Goal: Transaction & Acquisition: Download file/media

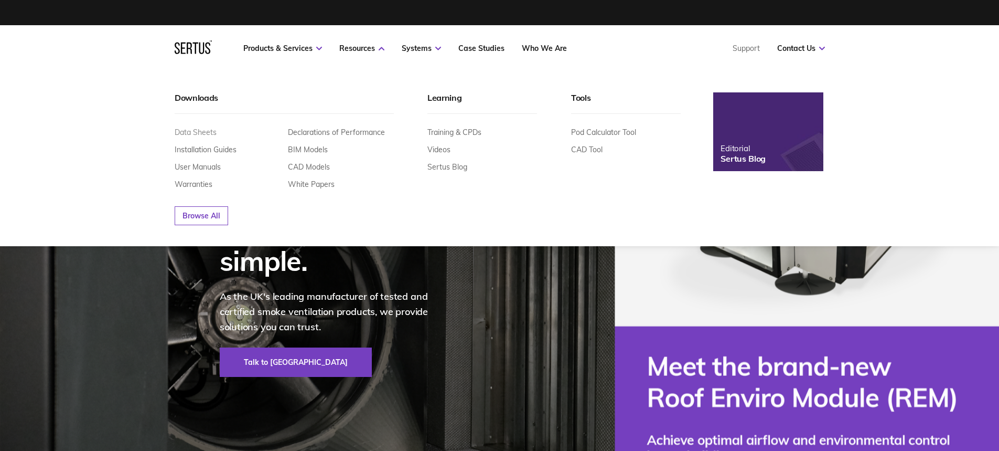
click at [196, 134] on link "Data Sheets" at bounding box center [196, 131] width 42 height 9
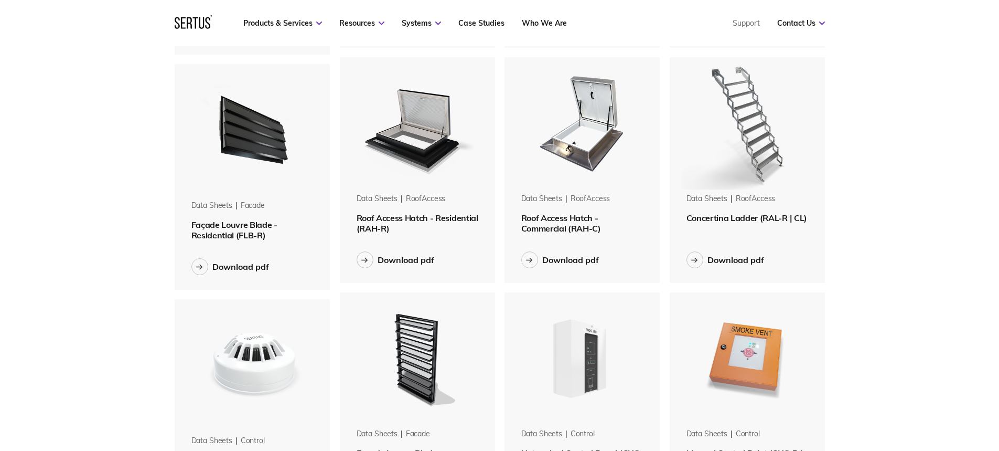
scroll to position [1049, 0]
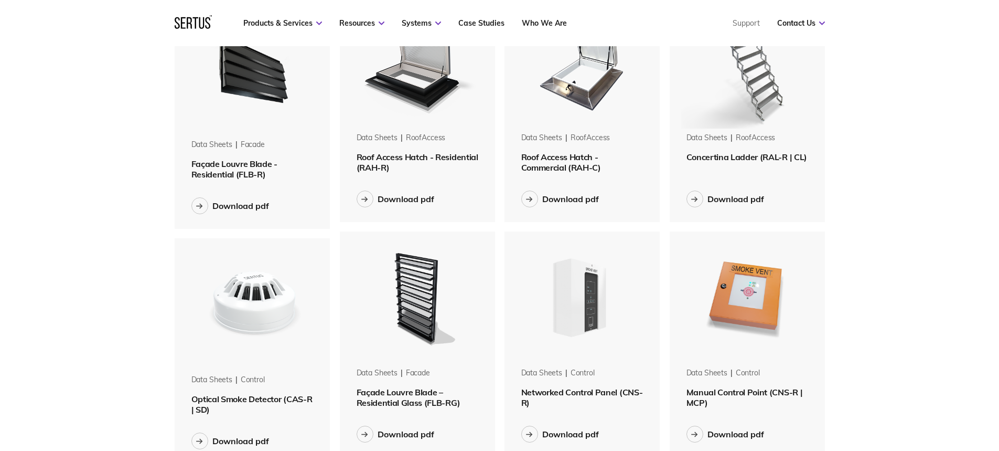
click at [962, 164] on div "Menu Resources Systems Products Case Studies Who we are Contact us Support Book…" at bounding box center [499, 23] width 999 height 2144
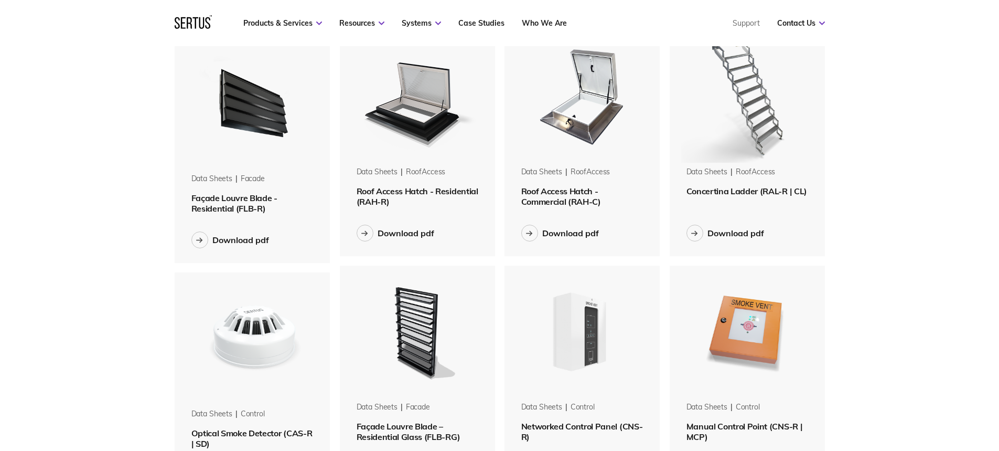
scroll to position [997, 0]
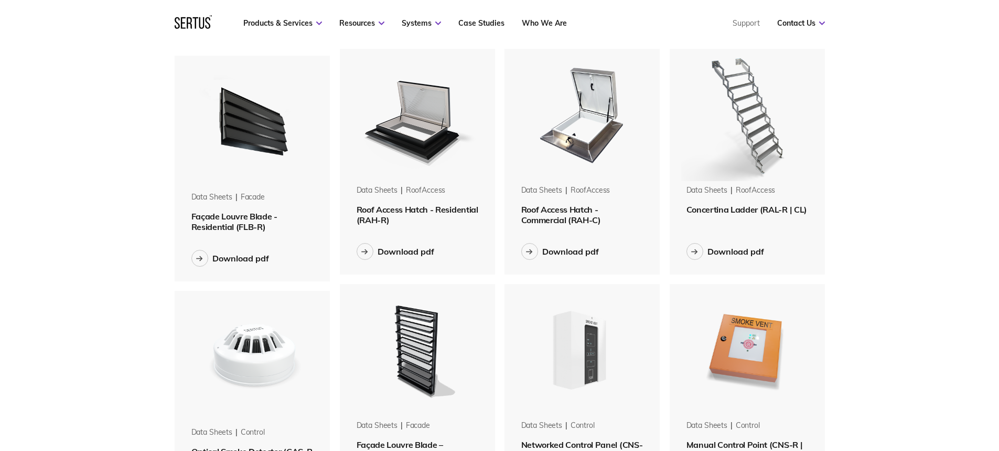
click at [385, 215] on span "Roof Access Hatch - Residential (RAH-R)" at bounding box center [418, 214] width 122 height 21
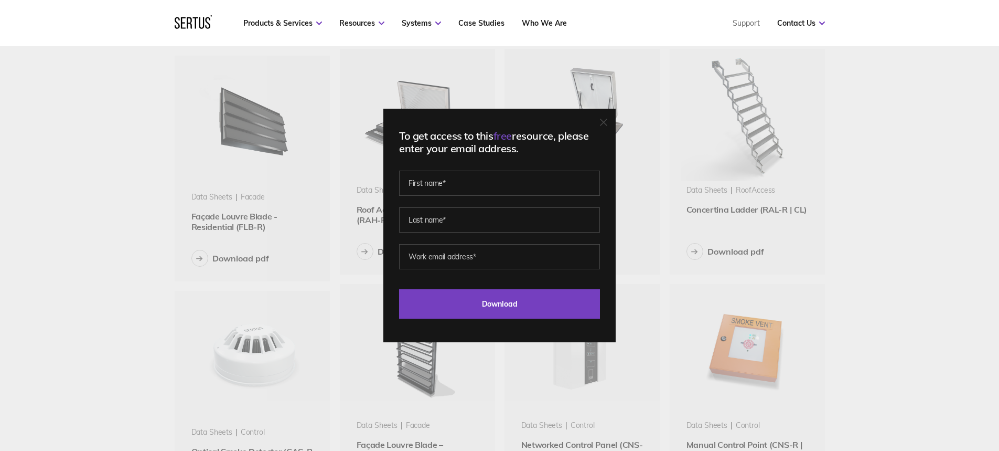
click at [605, 123] on icon at bounding box center [603, 122] width 7 height 7
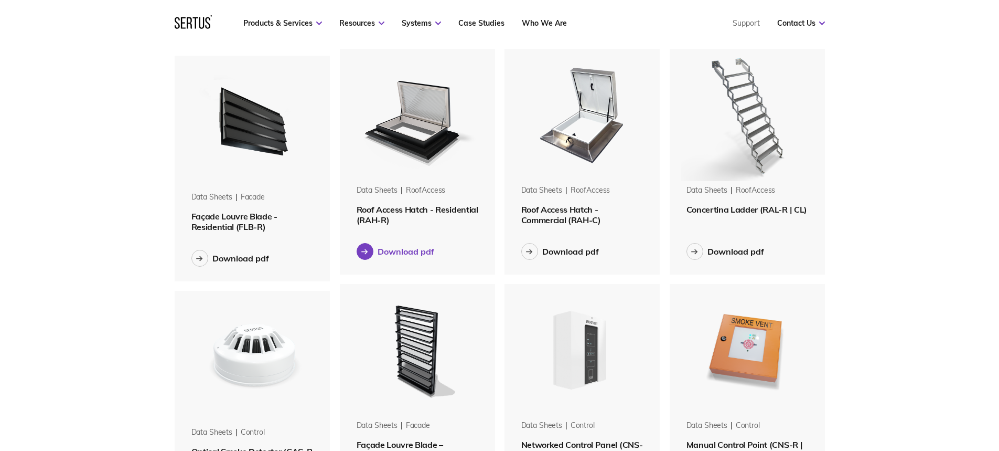
click at [396, 245] on button "Download pdf" at bounding box center [396, 251] width 78 height 17
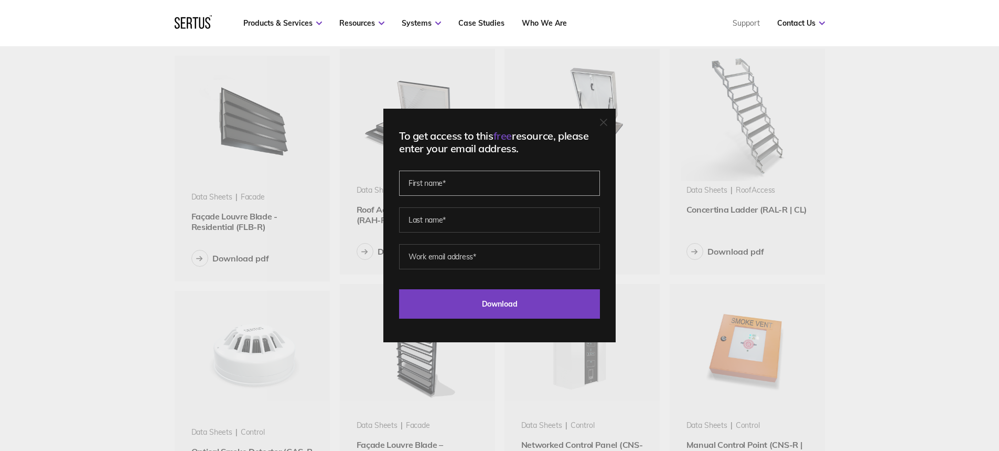
click at [454, 192] on input "text" at bounding box center [499, 182] width 201 height 25
type input "[PERSON_NAME]"
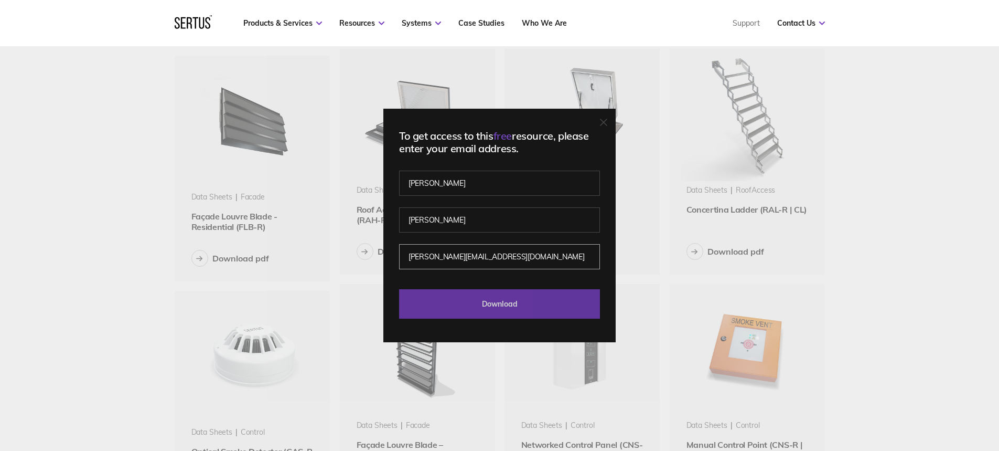
type input "[PERSON_NAME][EMAIL_ADDRESS][DOMAIN_NAME]"
click at [552, 310] on input "Download" at bounding box center [499, 303] width 201 height 29
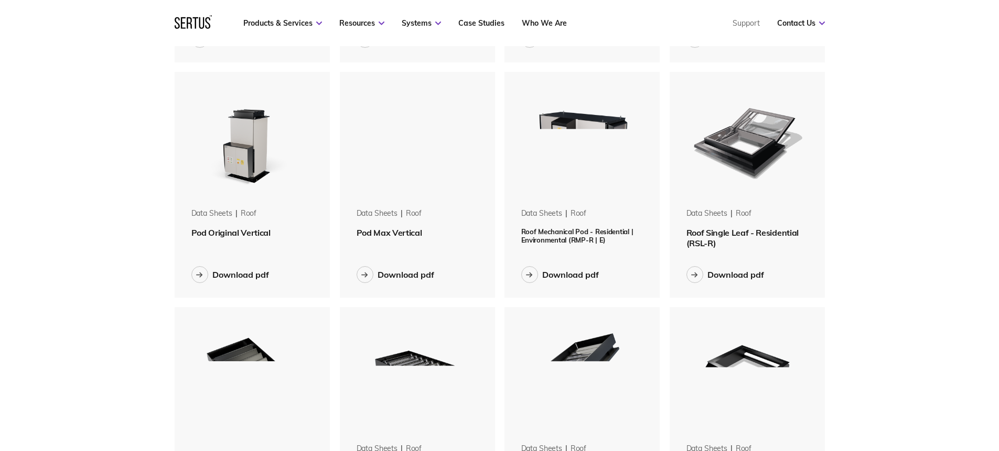
scroll to position [367, 0]
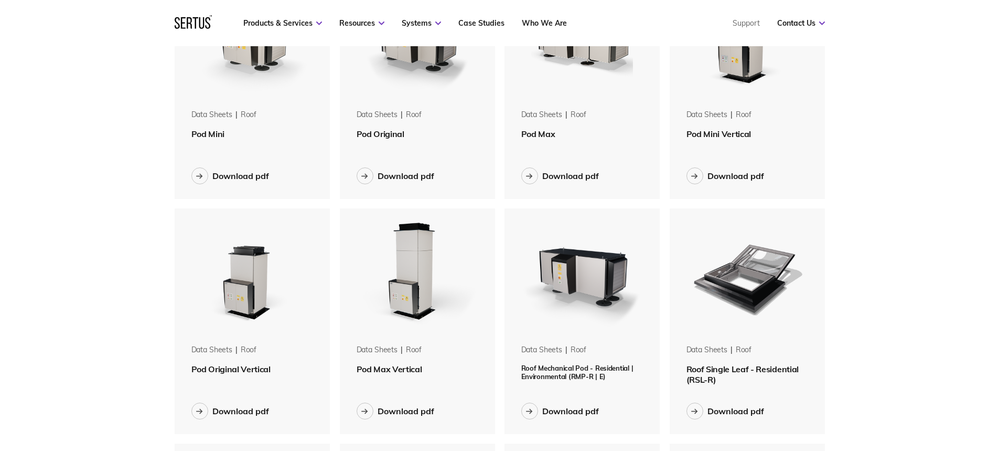
click at [305, 29] on nav "Products & Services Resources Systems Case Studies Who We Are Support Contact U…" at bounding box center [500, 23] width 650 height 46
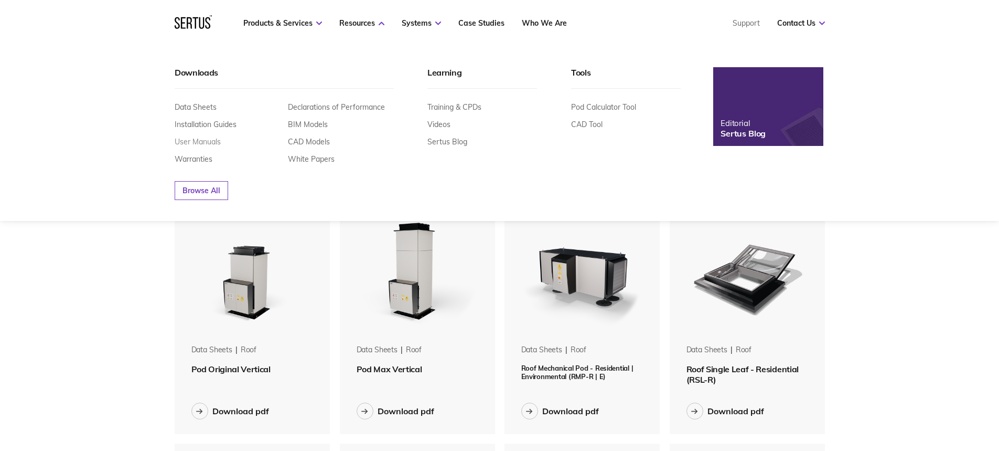
click at [209, 140] on link "User Manuals" at bounding box center [198, 141] width 46 height 9
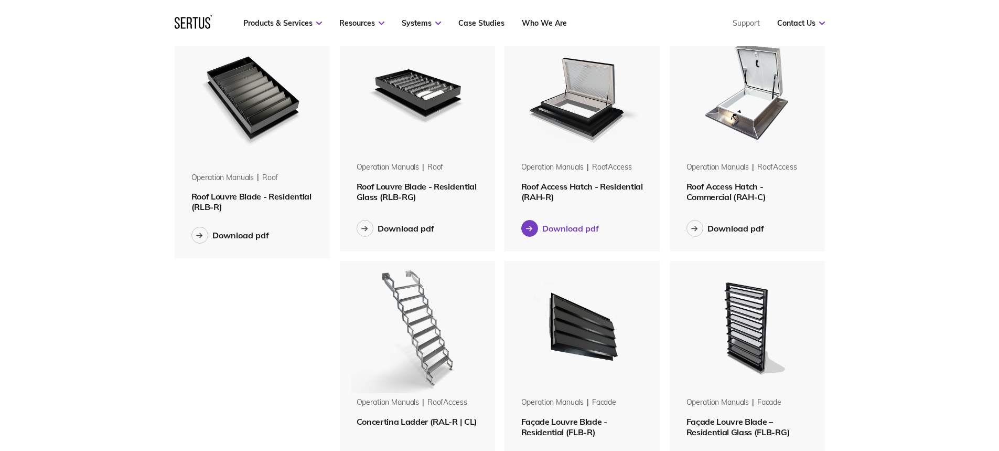
scroll to position [525, 0]
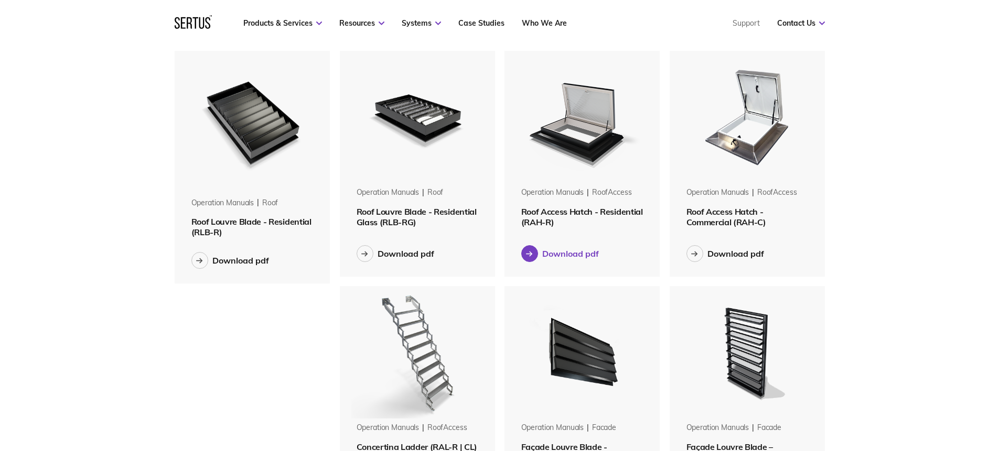
click at [575, 254] on div "Download pdf" at bounding box center [570, 253] width 57 height 10
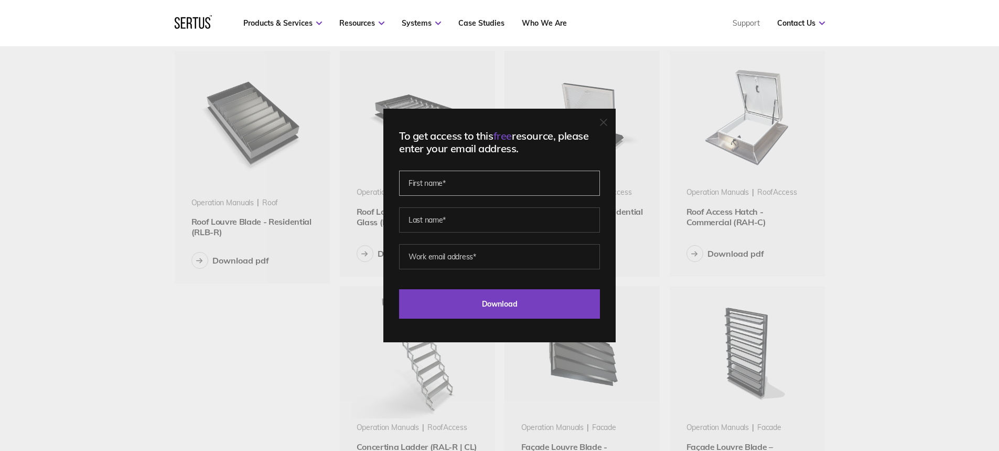
click at [471, 184] on input "text" at bounding box center [499, 182] width 201 height 25
type input "[PERSON_NAME]"
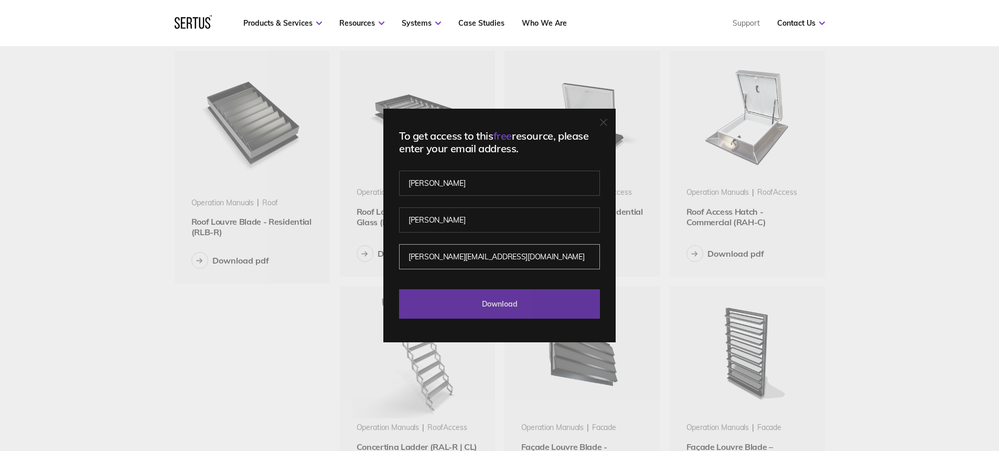
type input "[PERSON_NAME][EMAIL_ADDRESS][DOMAIN_NAME]"
drag, startPoint x: 509, startPoint y: 292, endPoint x: 501, endPoint y: 306, distance: 16.7
click at [506, 292] on input "Download" at bounding box center [499, 303] width 201 height 29
